Goal: Navigation & Orientation: Find specific page/section

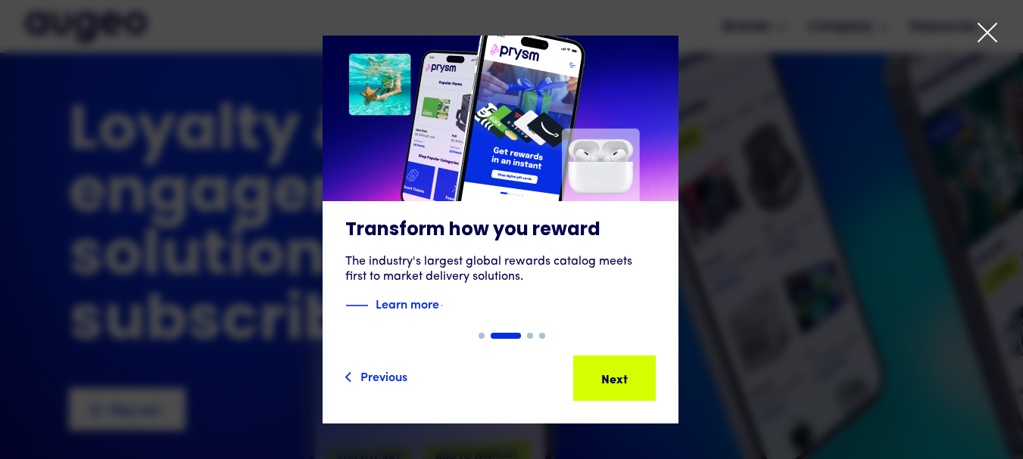
scroll to position [203, 0]
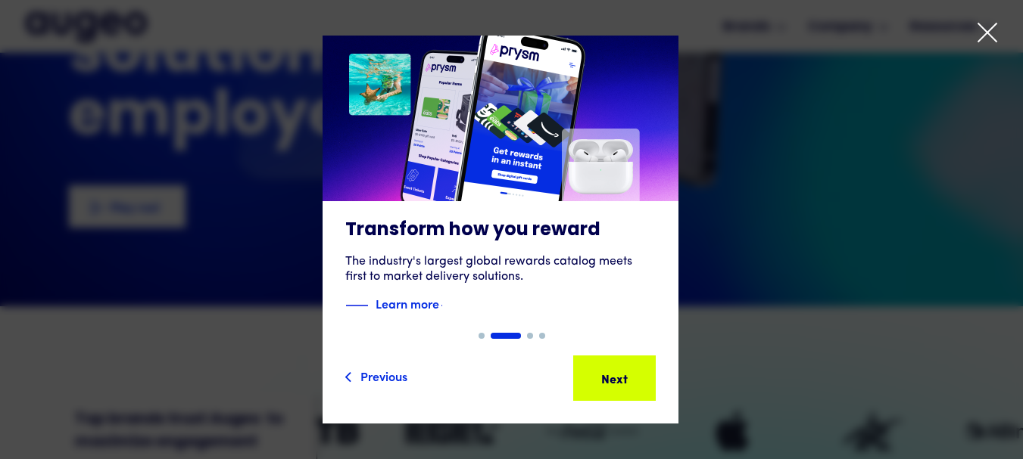
click at [992, 35] on icon at bounding box center [987, 32] width 23 height 23
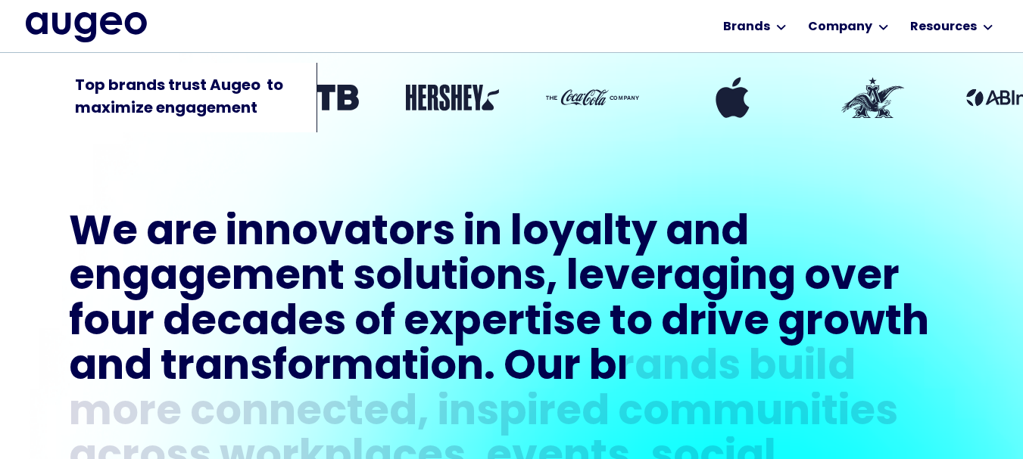
scroll to position [0, 0]
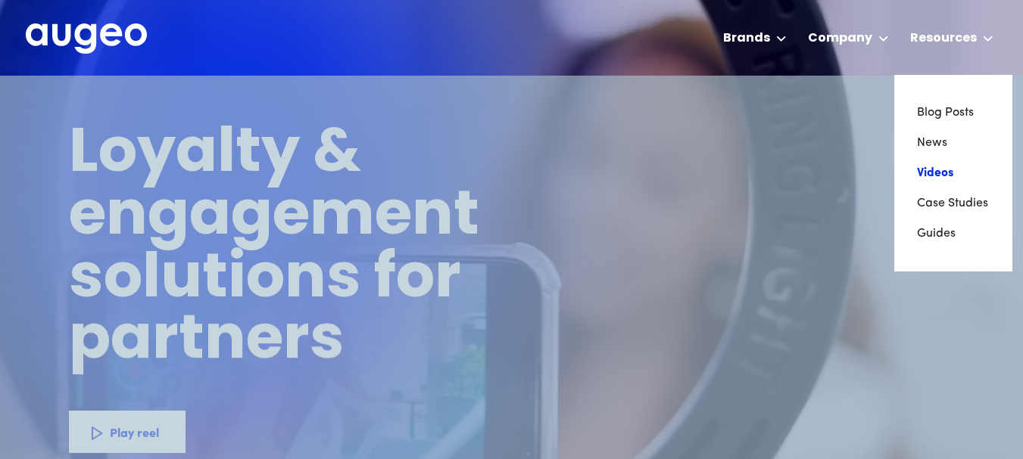
click at [940, 167] on link "Videos" at bounding box center [953, 173] width 73 height 30
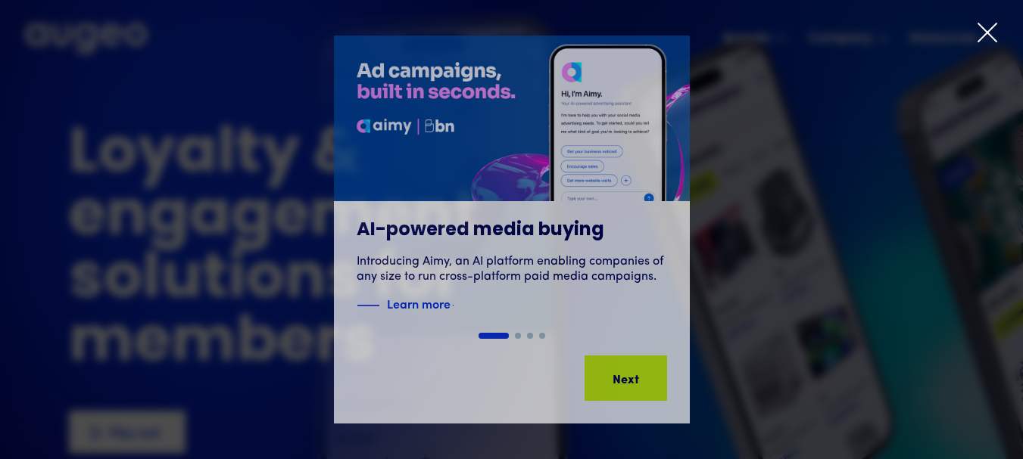
click at [989, 27] on icon at bounding box center [987, 32] width 23 height 23
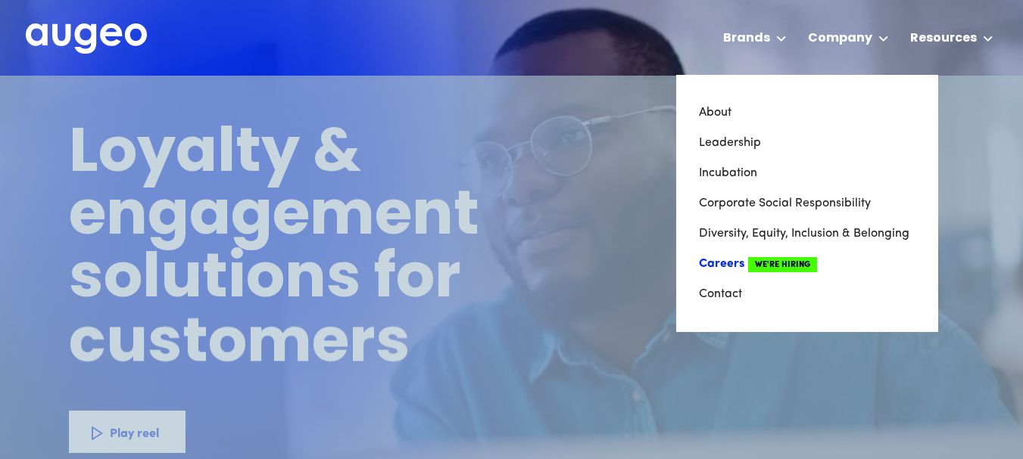
click at [768, 269] on span "We're Hiring" at bounding box center [782, 264] width 69 height 15
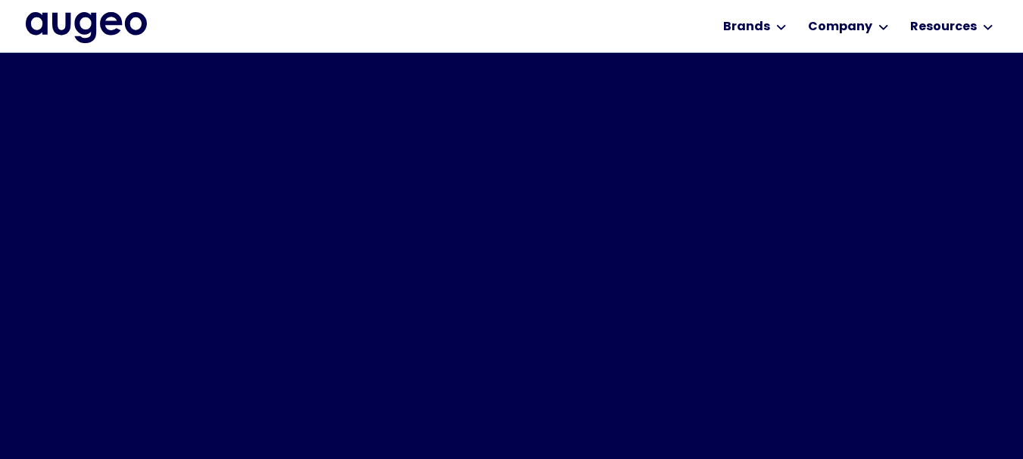
scroll to position [567, 0]
click at [949, 198] on img at bounding box center [946, 260] width 151 height 151
click at [958, 199] on img at bounding box center [946, 260] width 151 height 151
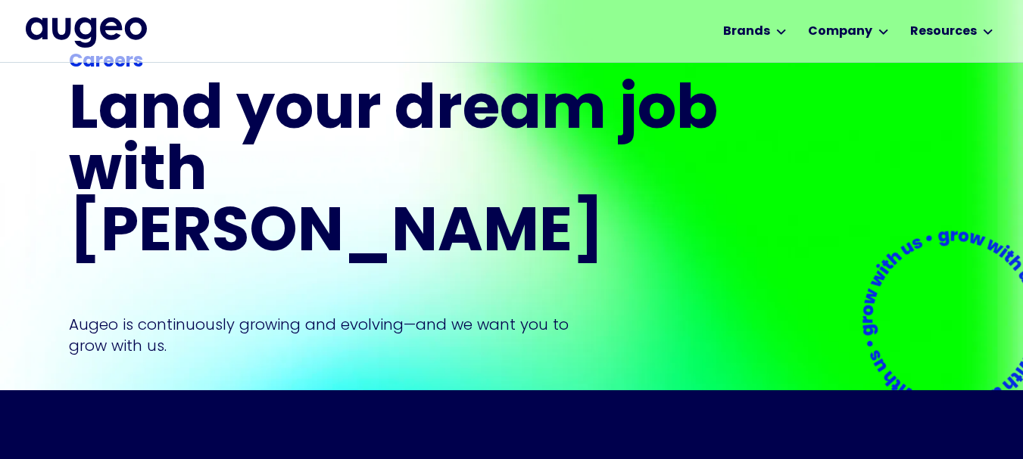
scroll to position [0, 0]
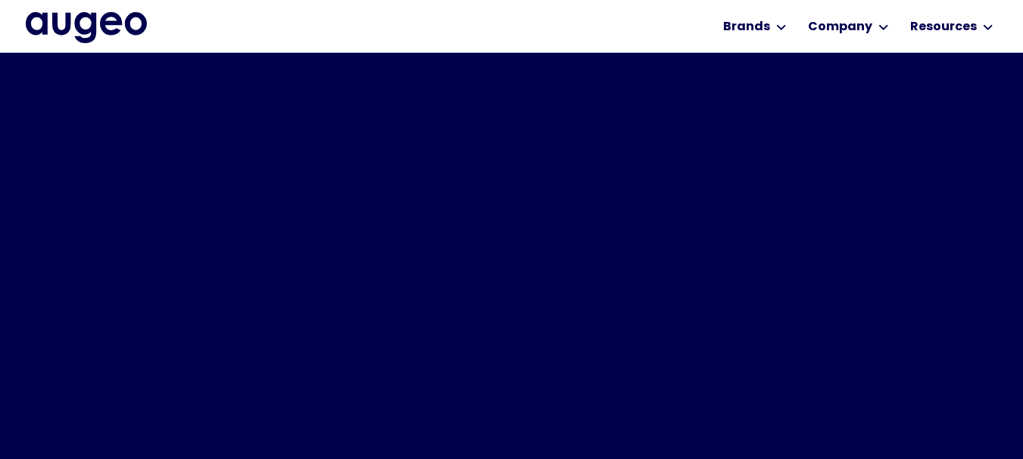
scroll to position [585, 0]
click at [947, 318] on img at bounding box center [946, 382] width 151 height 151
